Goal: Use online tool/utility: Utilize a website feature to perform a specific function

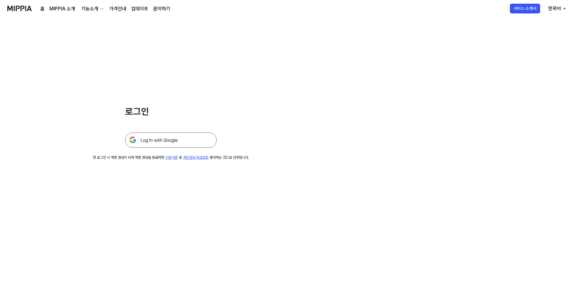
click at [182, 142] on img at bounding box center [171, 139] width 92 height 15
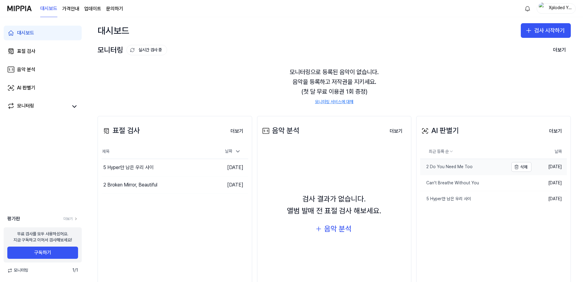
click at [461, 169] on div "2 Do You Need Me Too" at bounding box center [446, 167] width 52 height 6
